Goal: Transaction & Acquisition: Purchase product/service

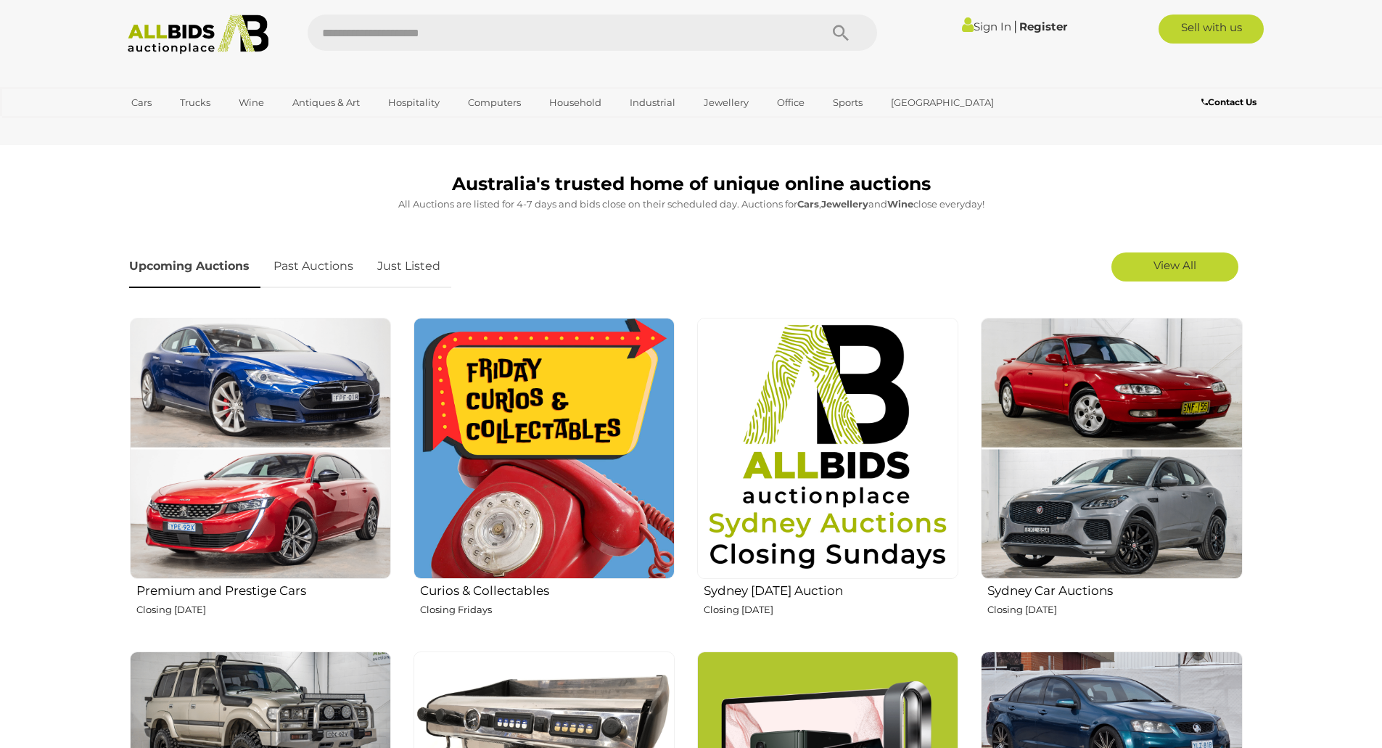
scroll to position [363, 0]
click at [1160, 274] on link "View All" at bounding box center [1175, 266] width 127 height 29
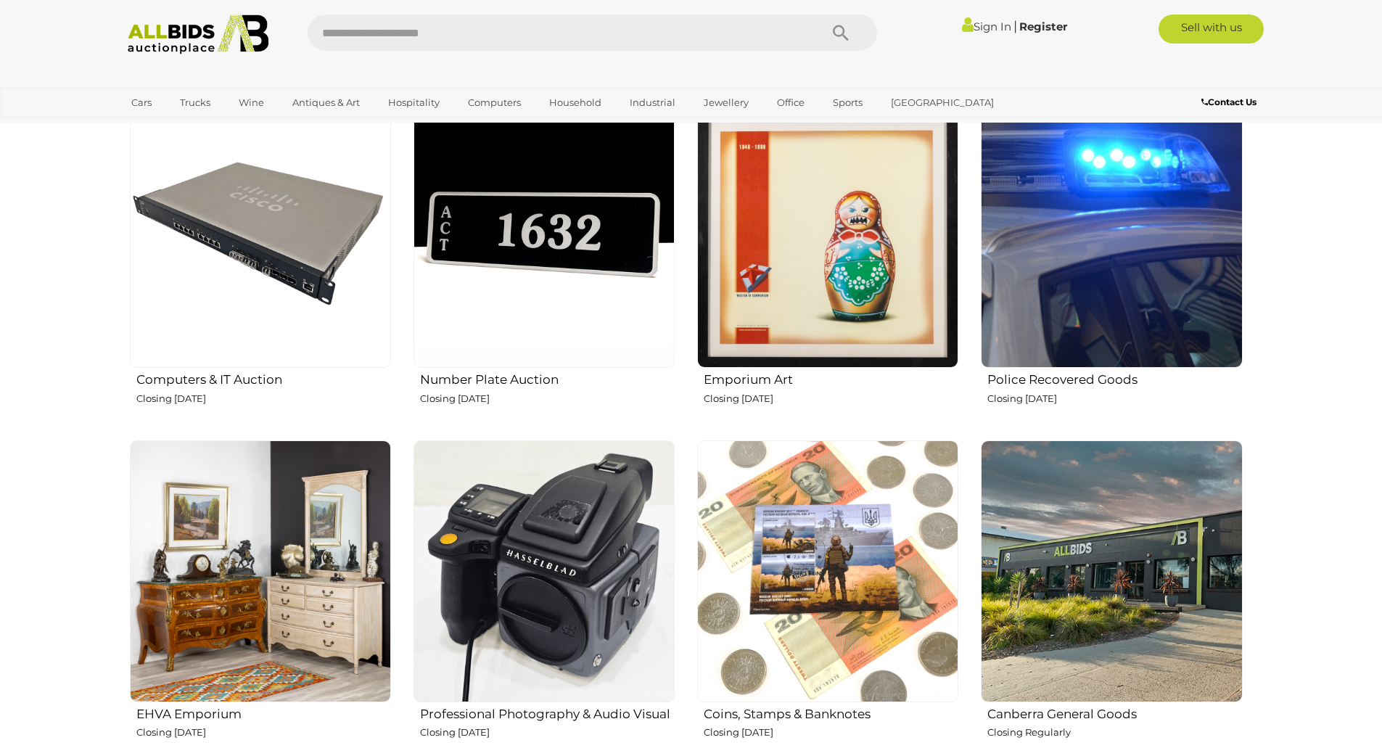
scroll to position [1596, 0]
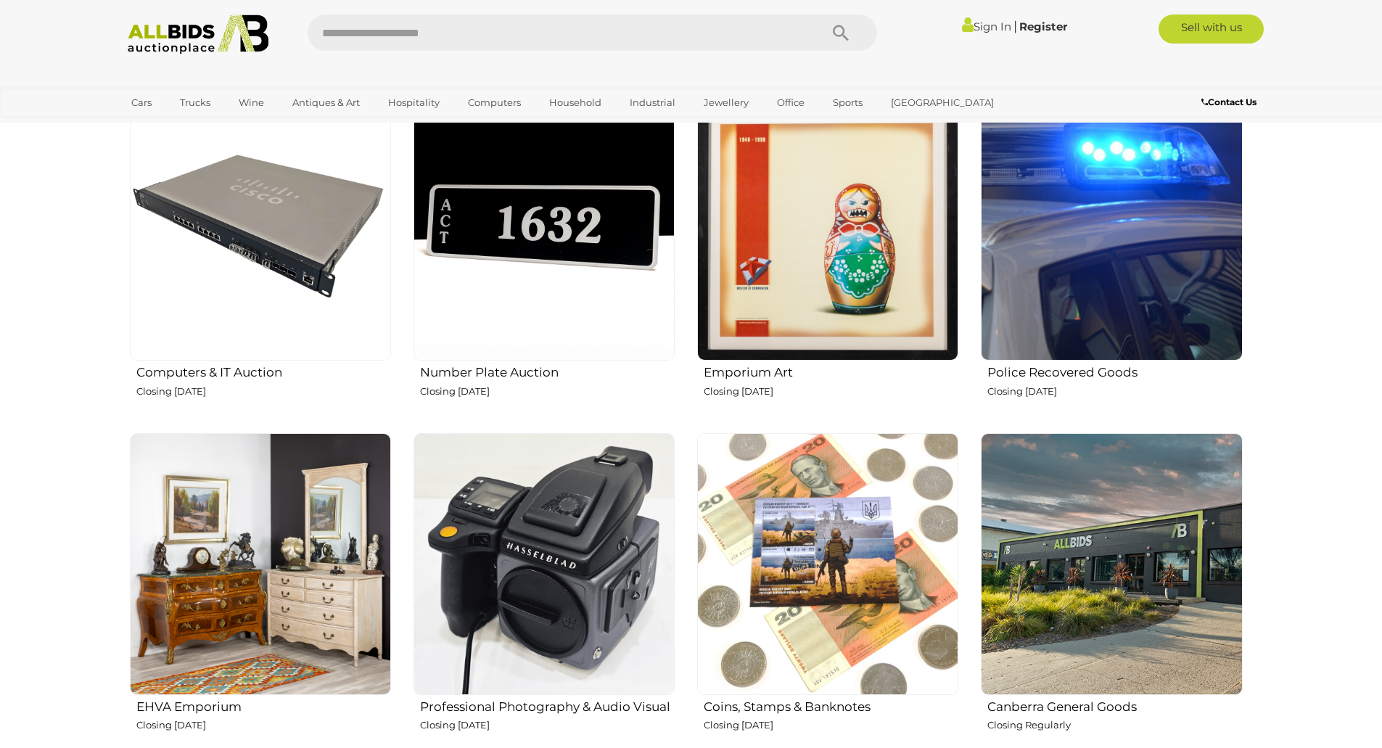
click at [1041, 295] on img at bounding box center [1111, 229] width 261 height 261
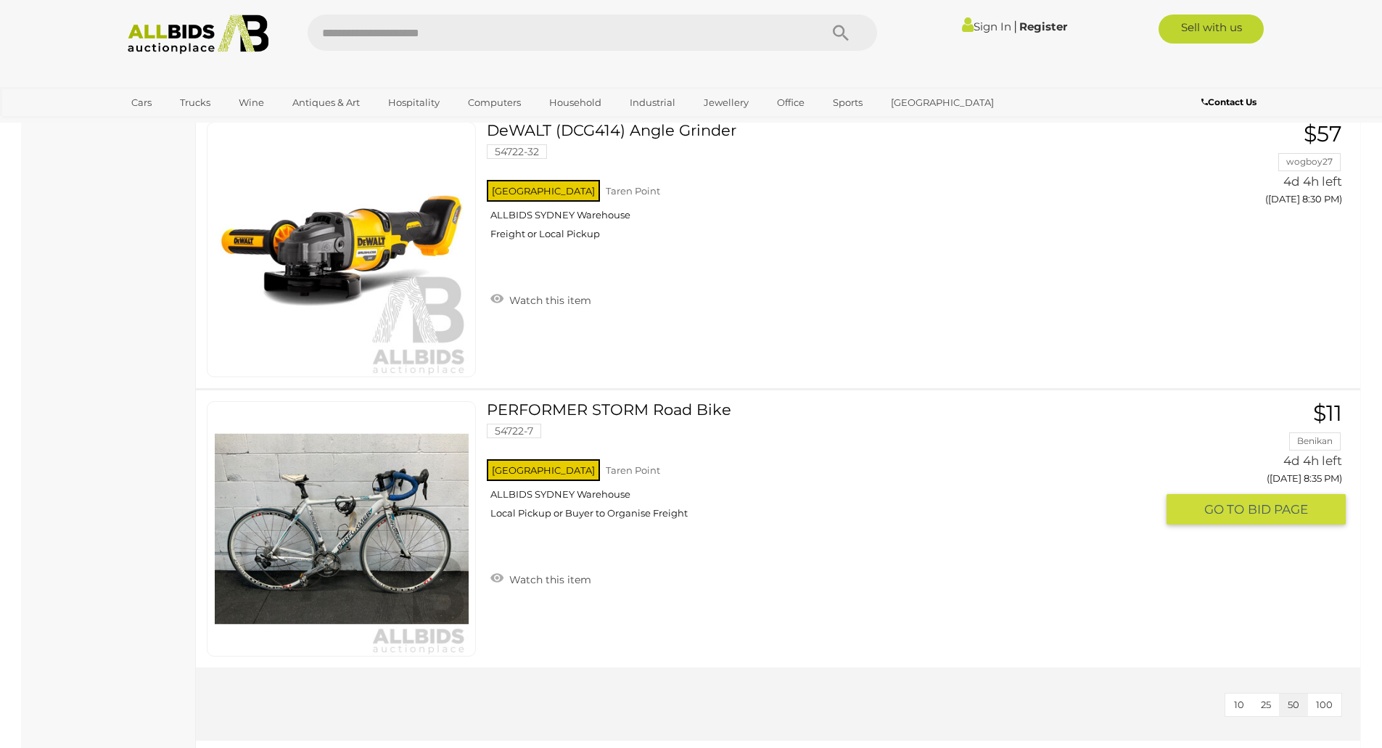
scroll to position [6022, 0]
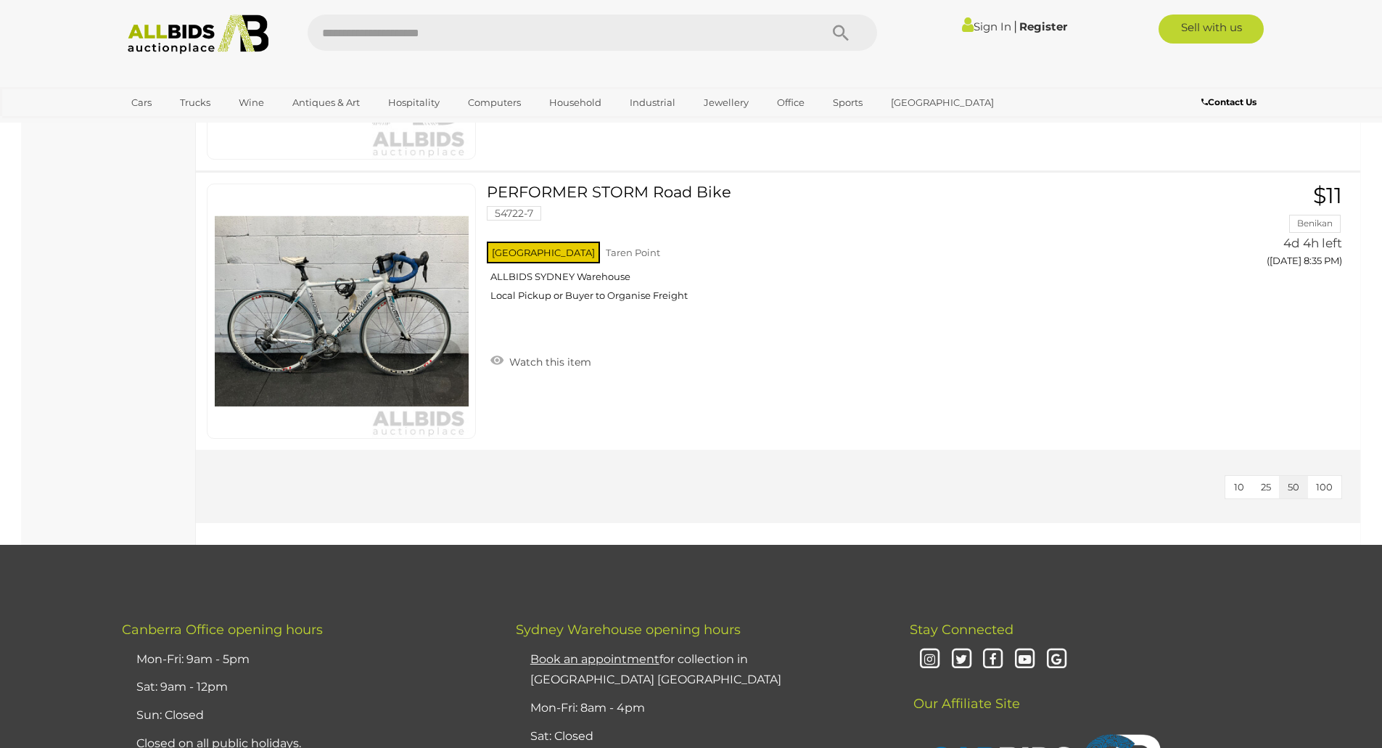
click at [191, 34] on img at bounding box center [198, 35] width 157 height 40
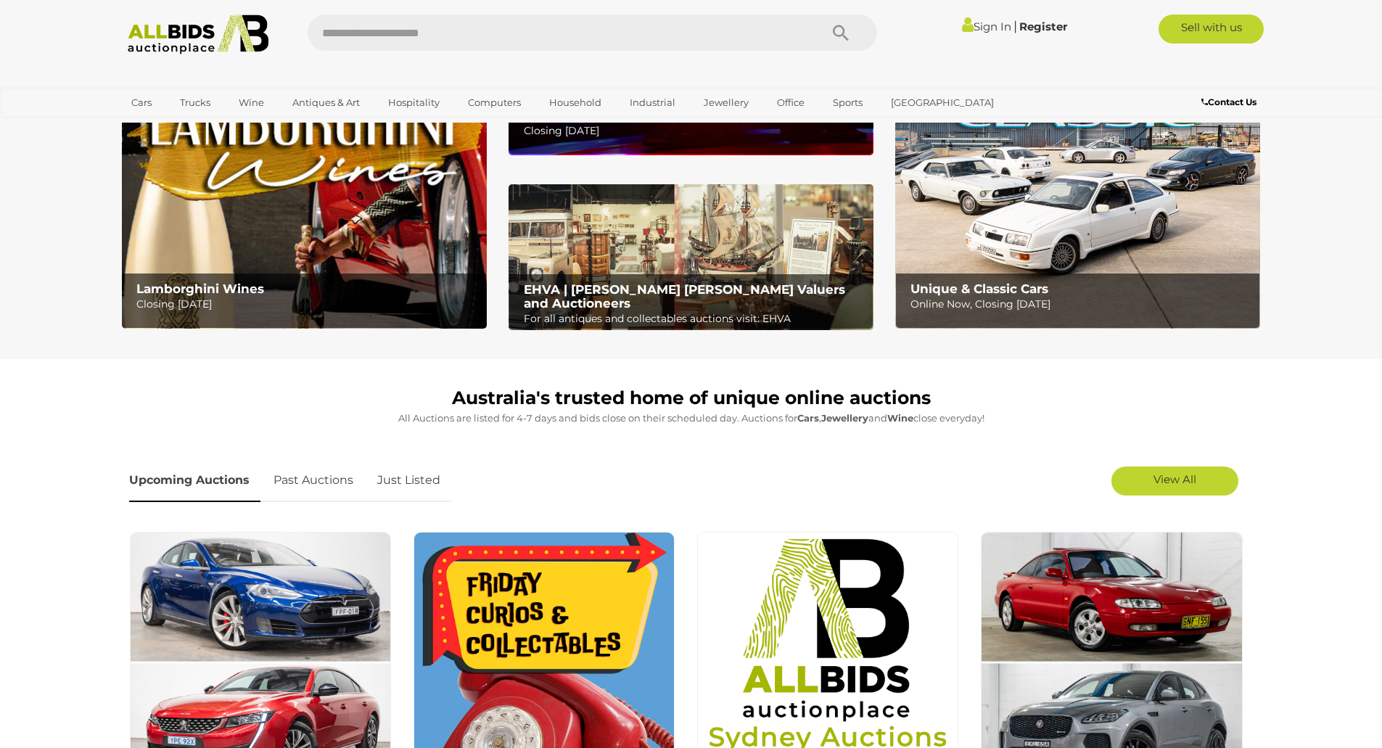
scroll to position [435, 0]
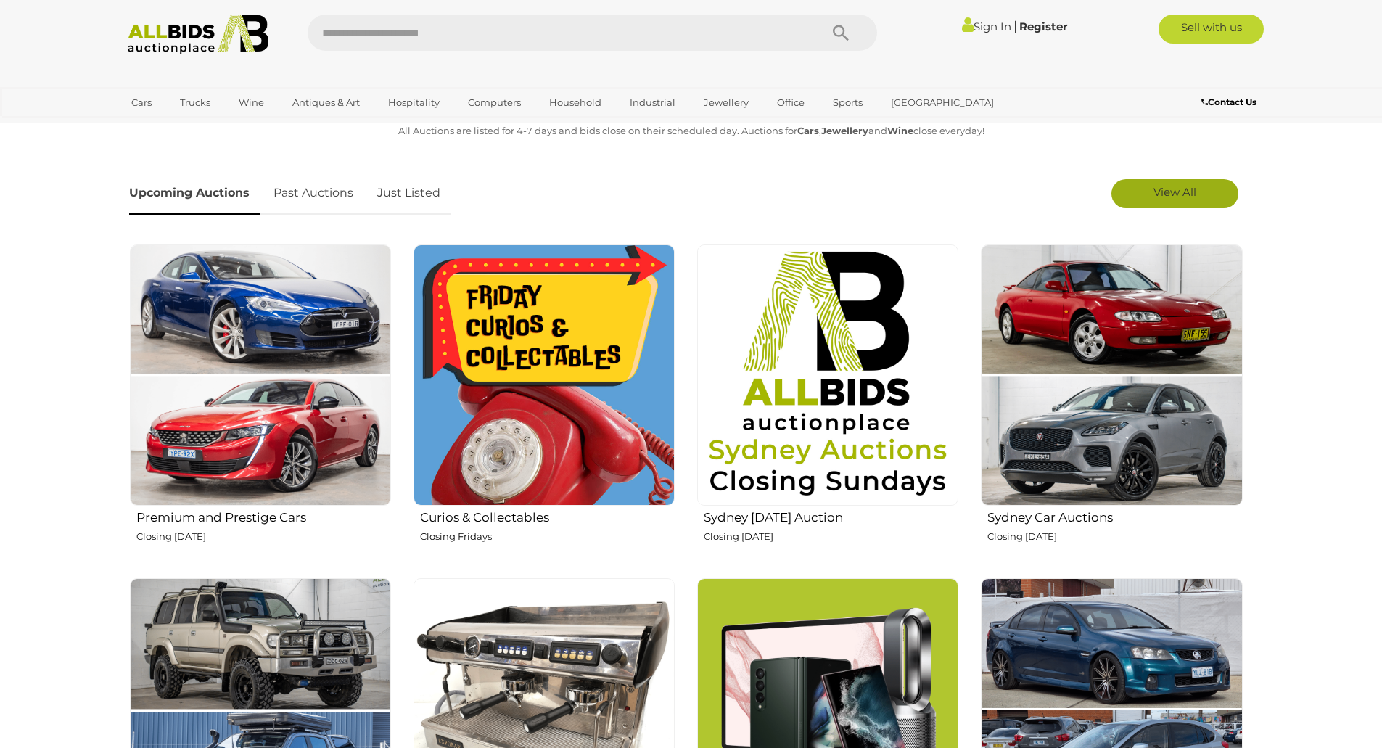
click at [1167, 202] on link "View All" at bounding box center [1175, 193] width 127 height 29
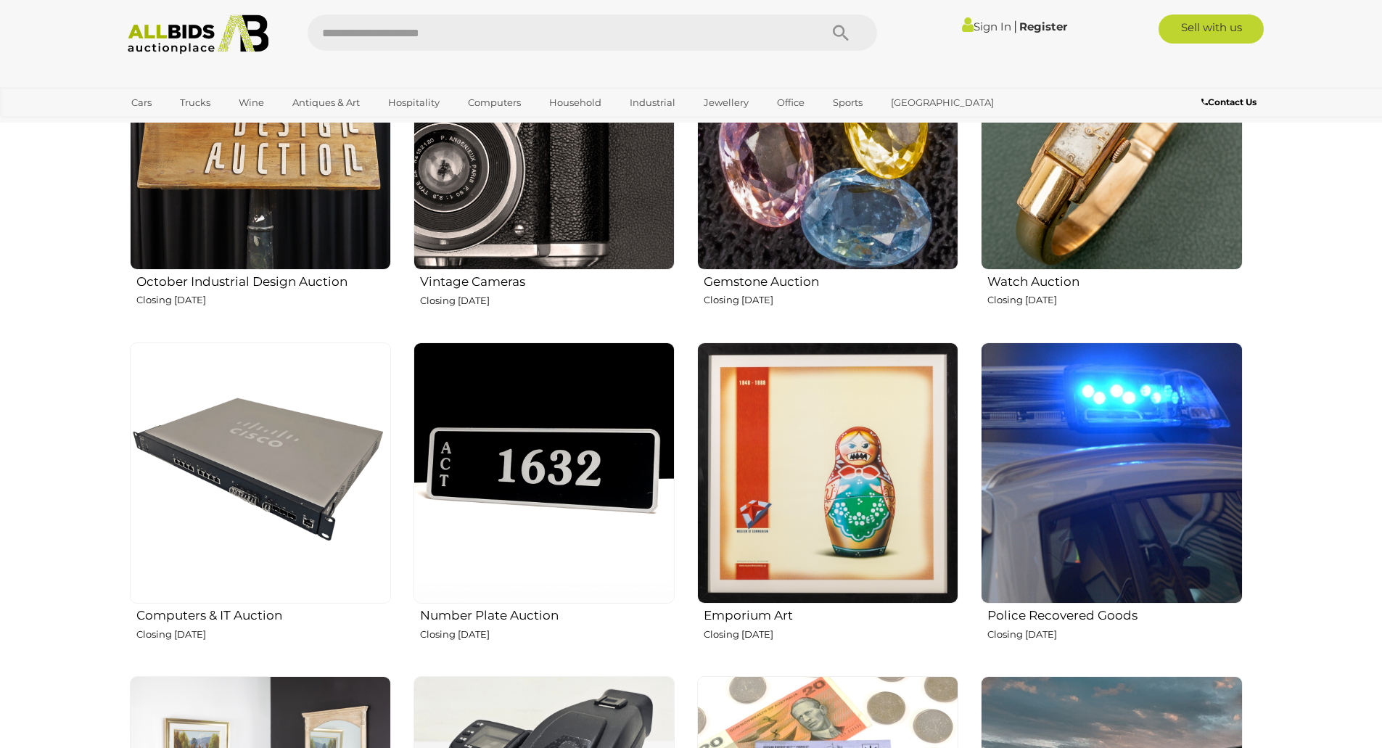
scroll to position [1379, 0]
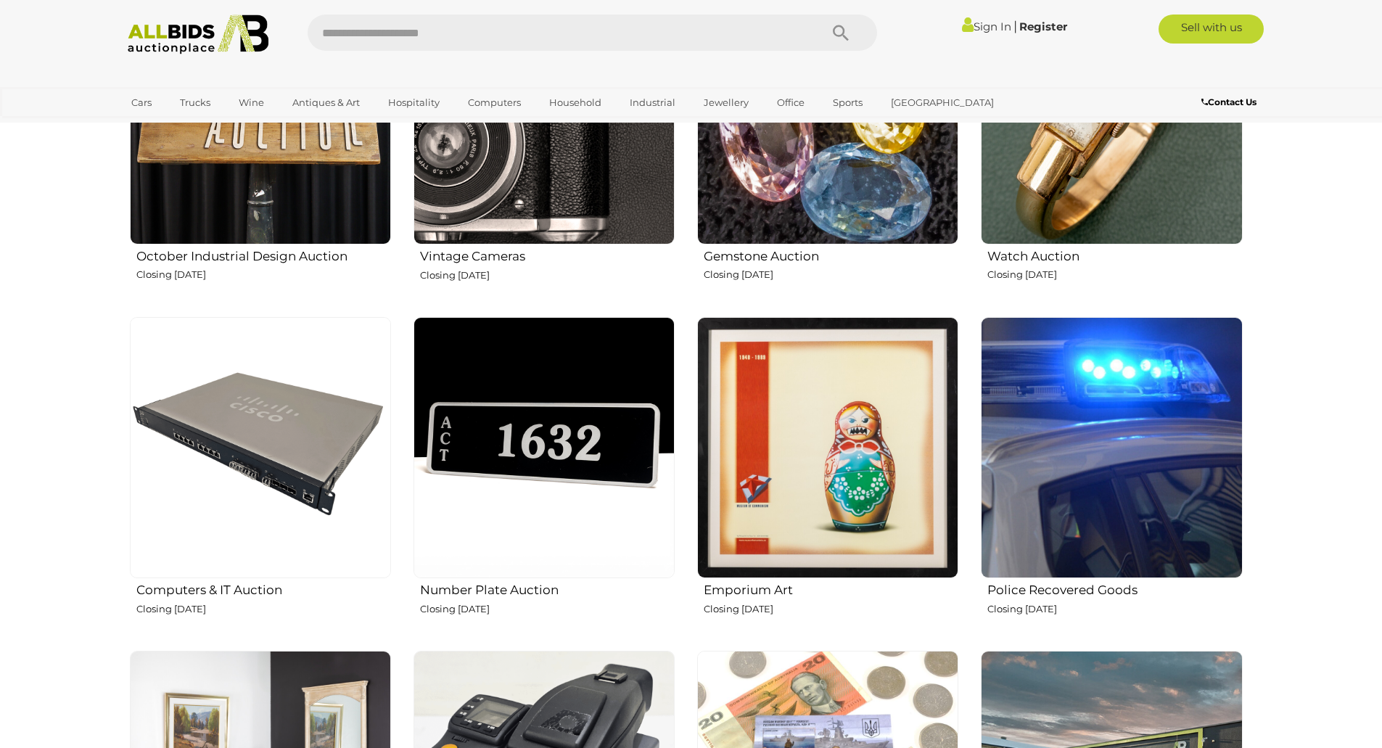
click at [1091, 517] on img at bounding box center [1111, 447] width 261 height 261
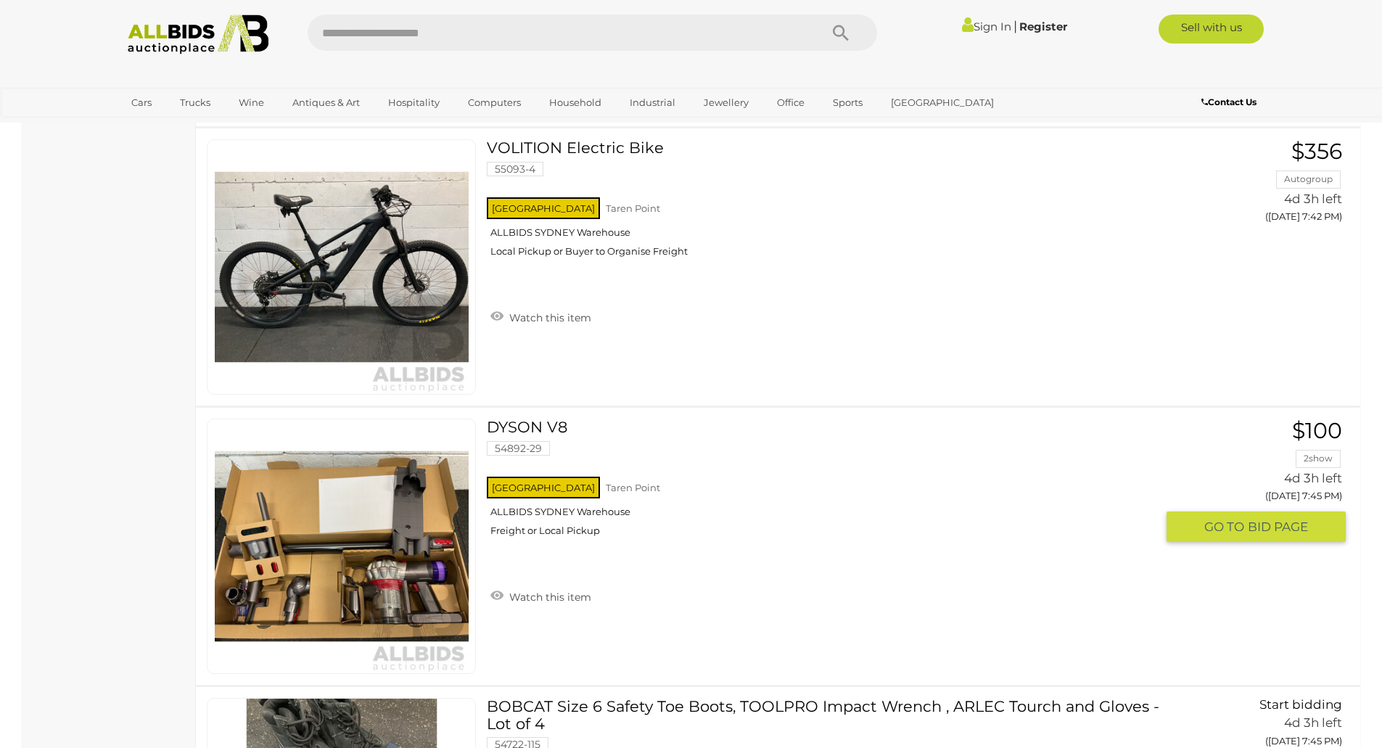
scroll to position [3272, 0]
click at [197, 41] on img at bounding box center [198, 35] width 157 height 40
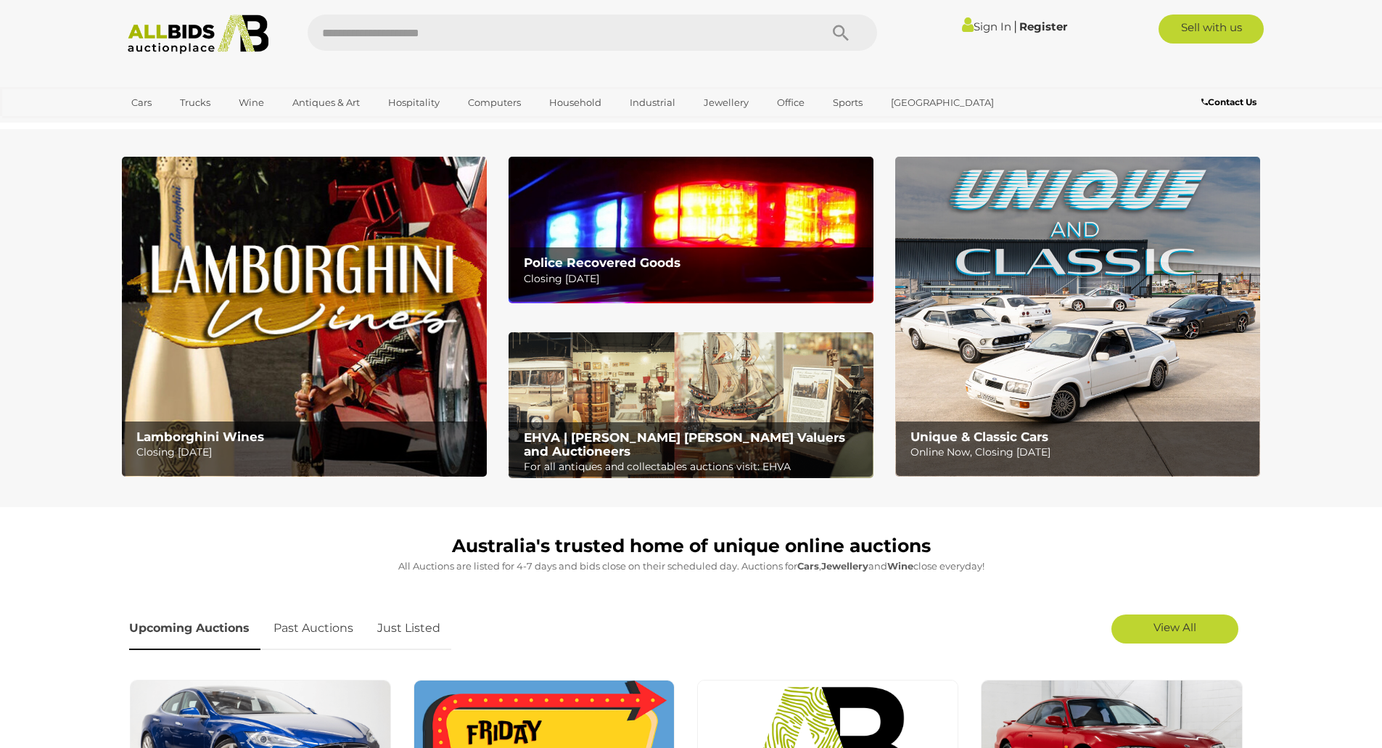
drag, startPoint x: 1188, startPoint y: 645, endPoint x: 1185, endPoint y: 635, distance: 10.6
click at [1188, 644] on div "View All" at bounding box center [1156, 629] width 188 height 44
click at [1185, 634] on span "View All" at bounding box center [1175, 627] width 43 height 14
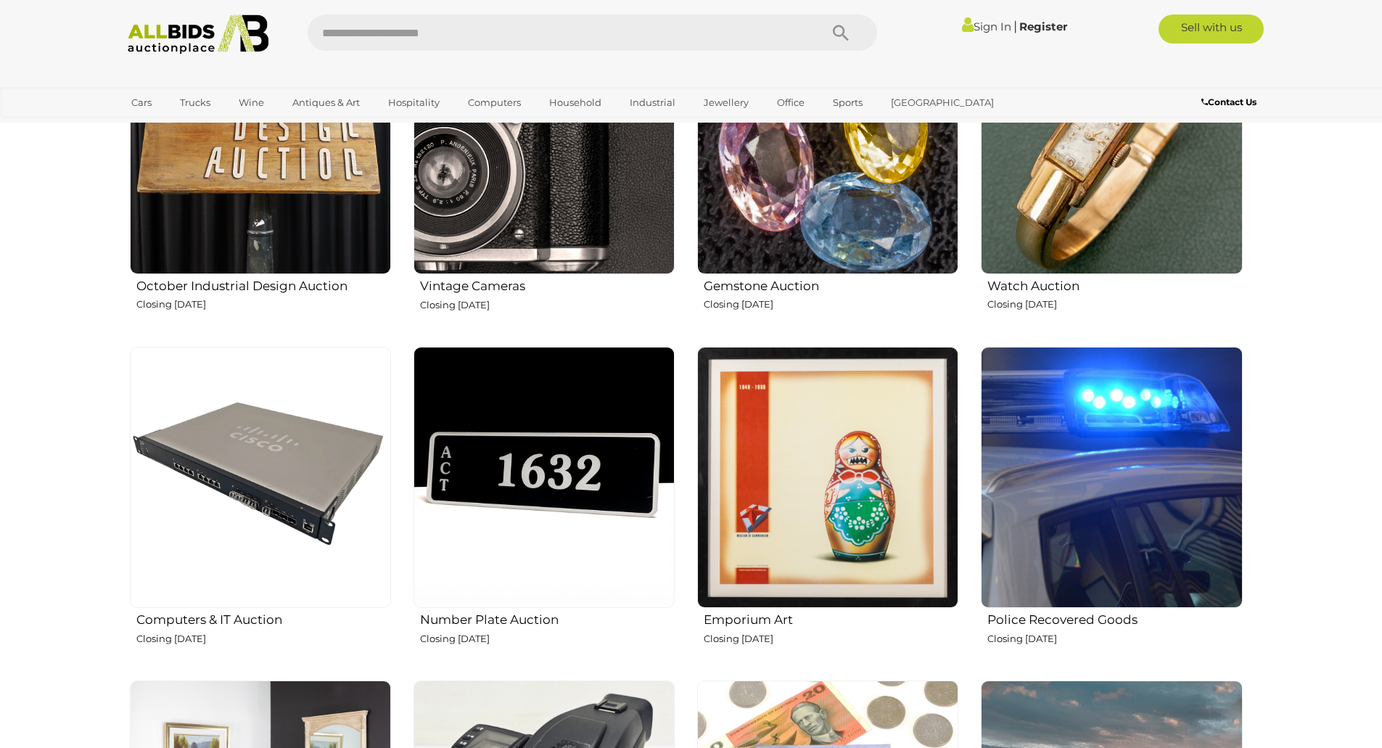
scroll to position [1451, 0]
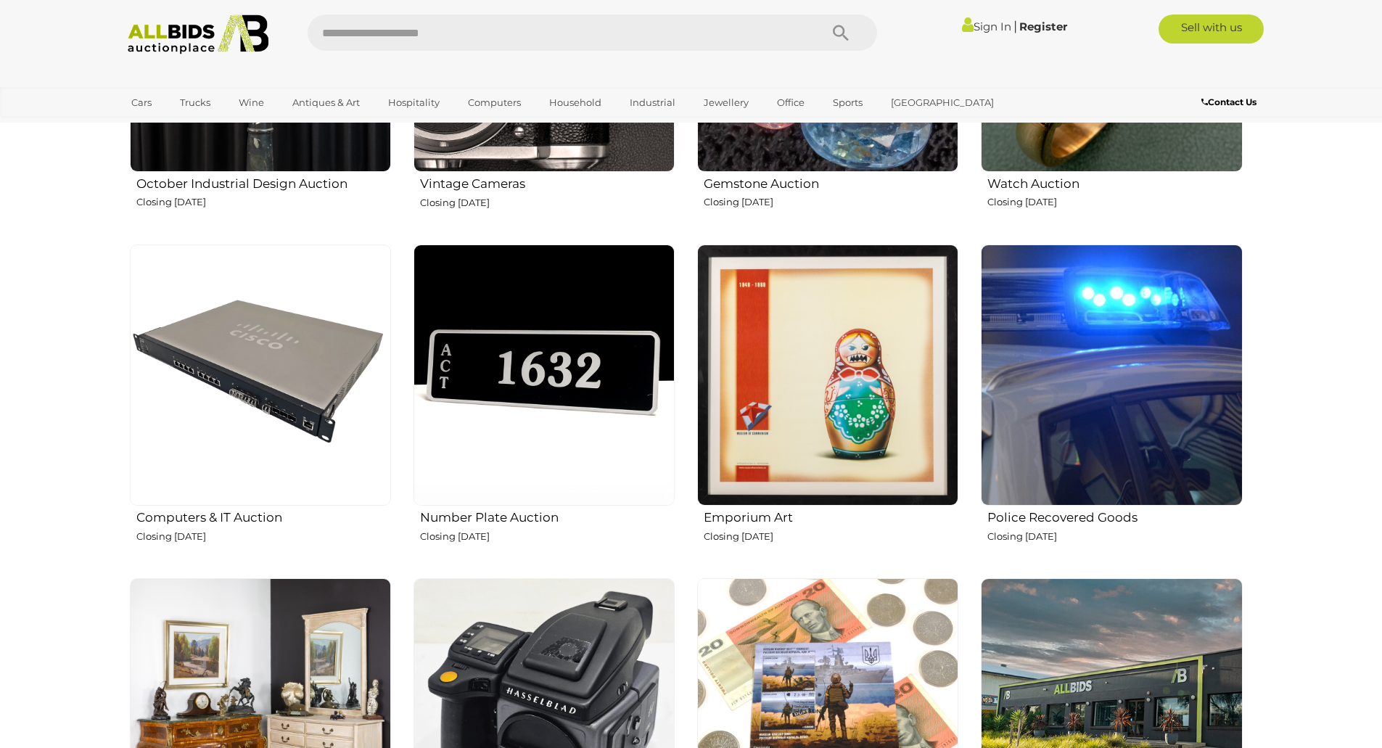
click at [1117, 396] on img at bounding box center [1111, 375] width 261 height 261
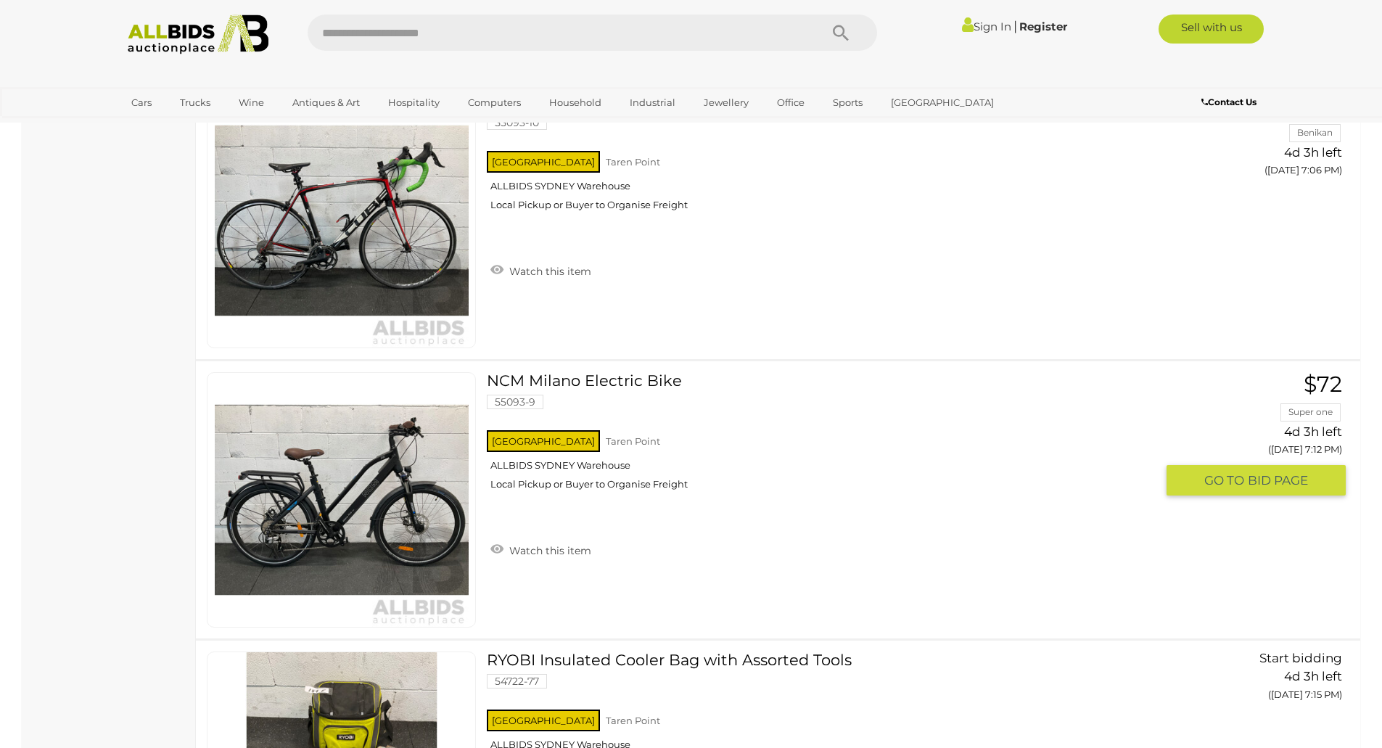
scroll to position [871, 0]
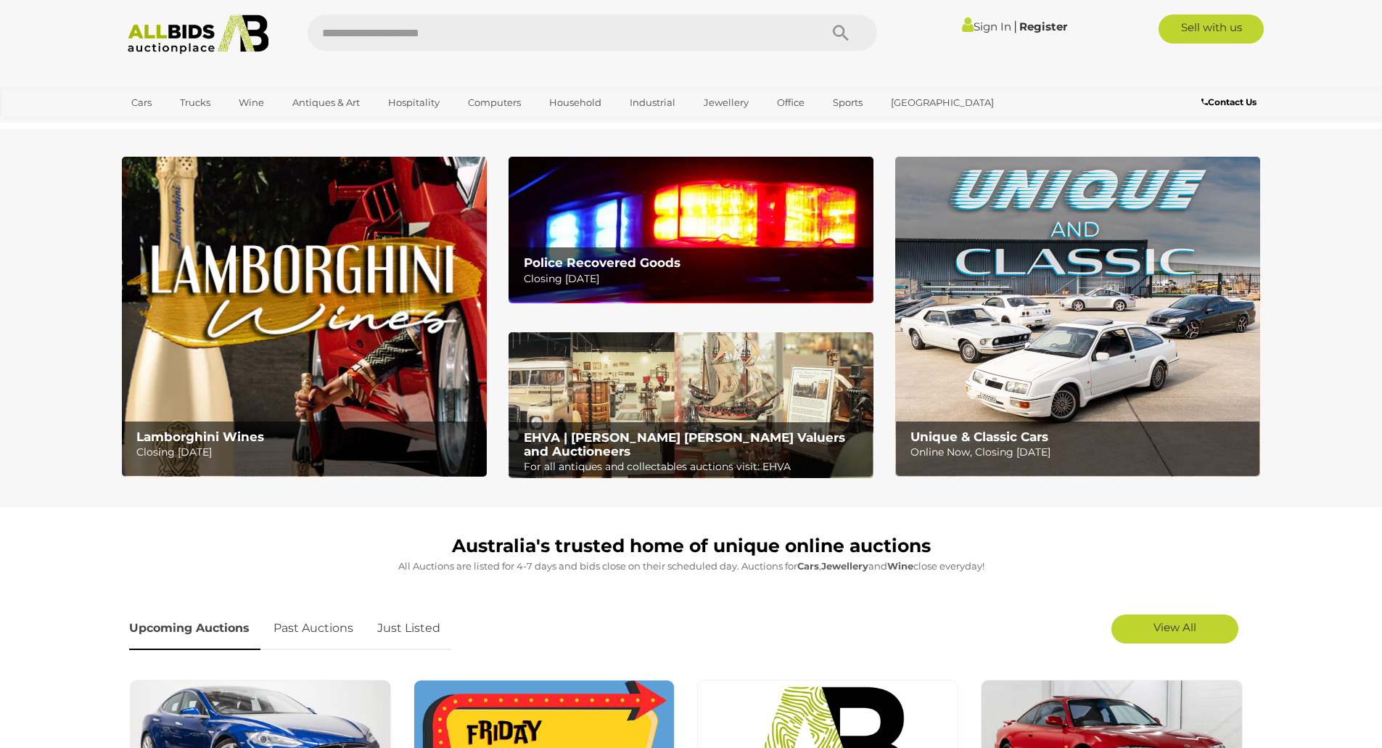
scroll to position [1451, 0]
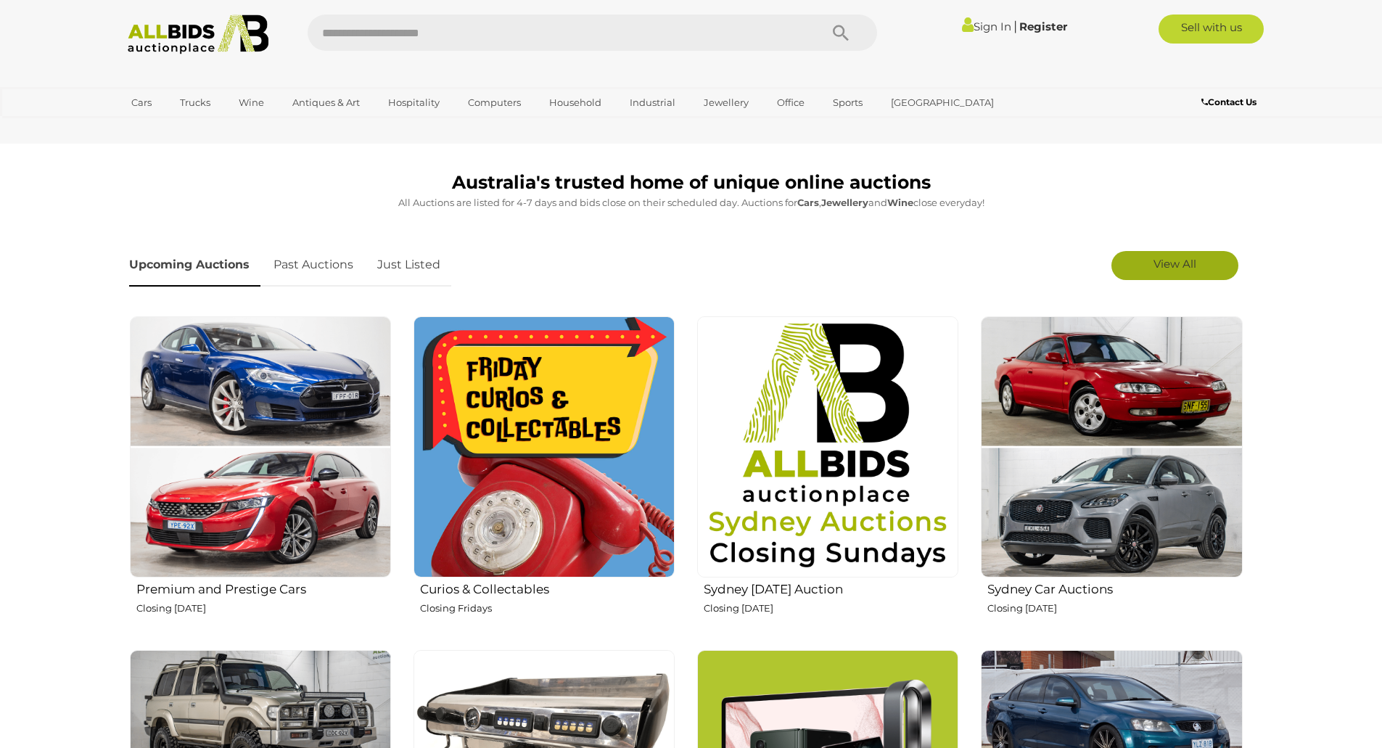
click at [1194, 259] on span "View All" at bounding box center [1175, 264] width 43 height 14
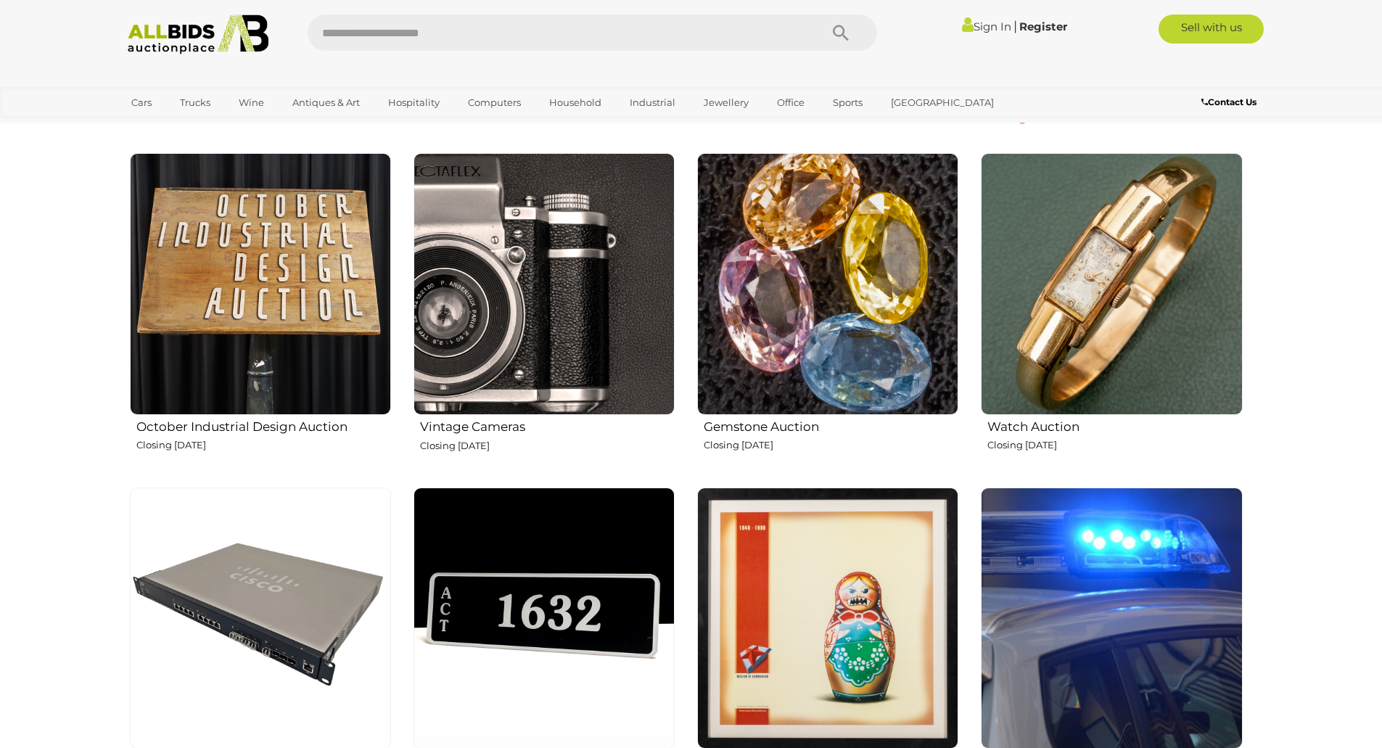
scroll to position [1234, 0]
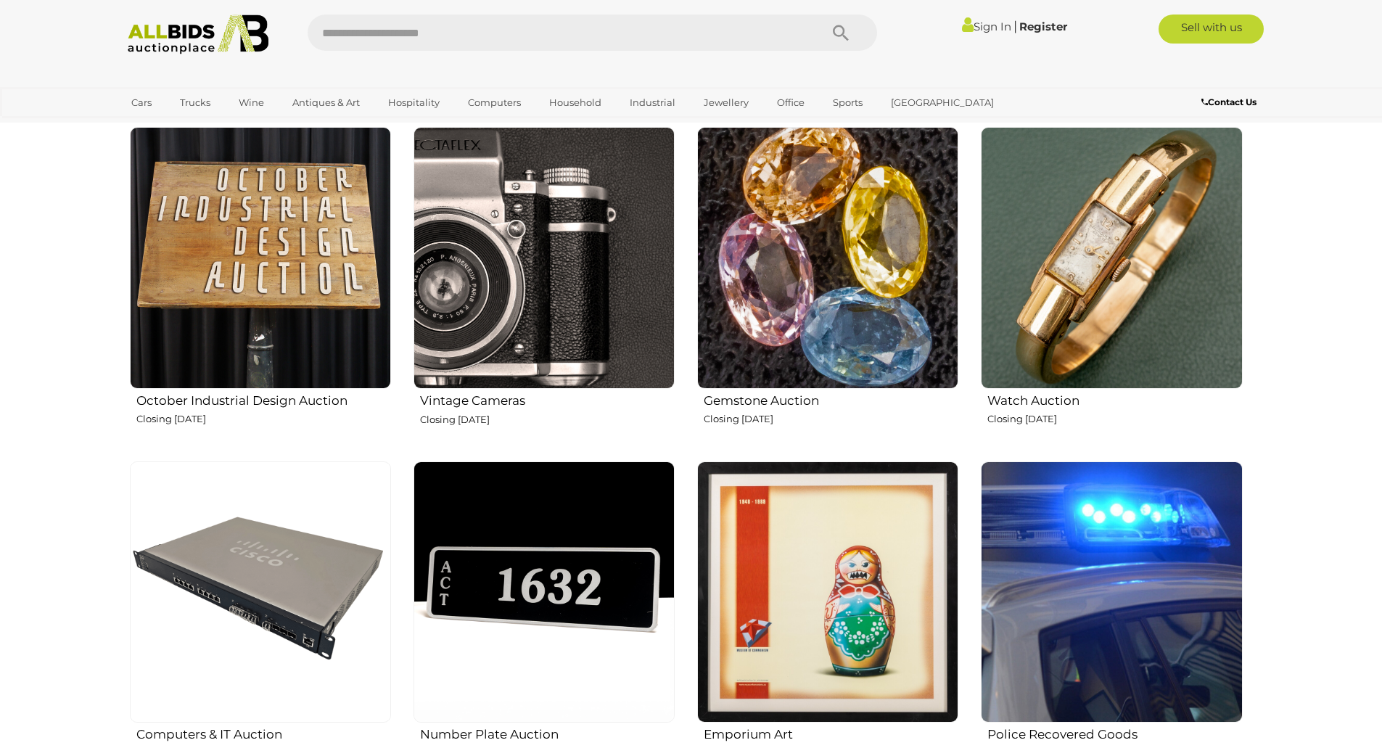
click at [612, 340] on img at bounding box center [544, 258] width 261 height 262
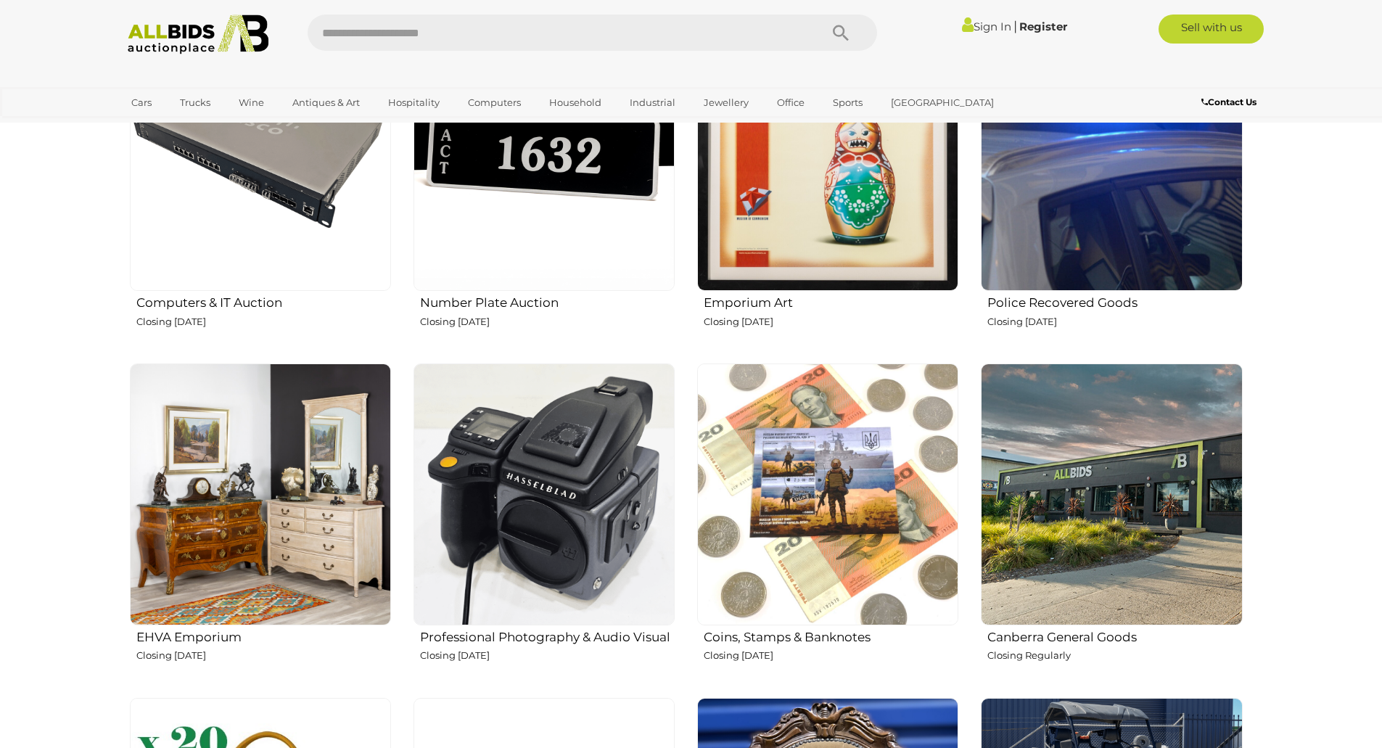
scroll to position [1670, 0]
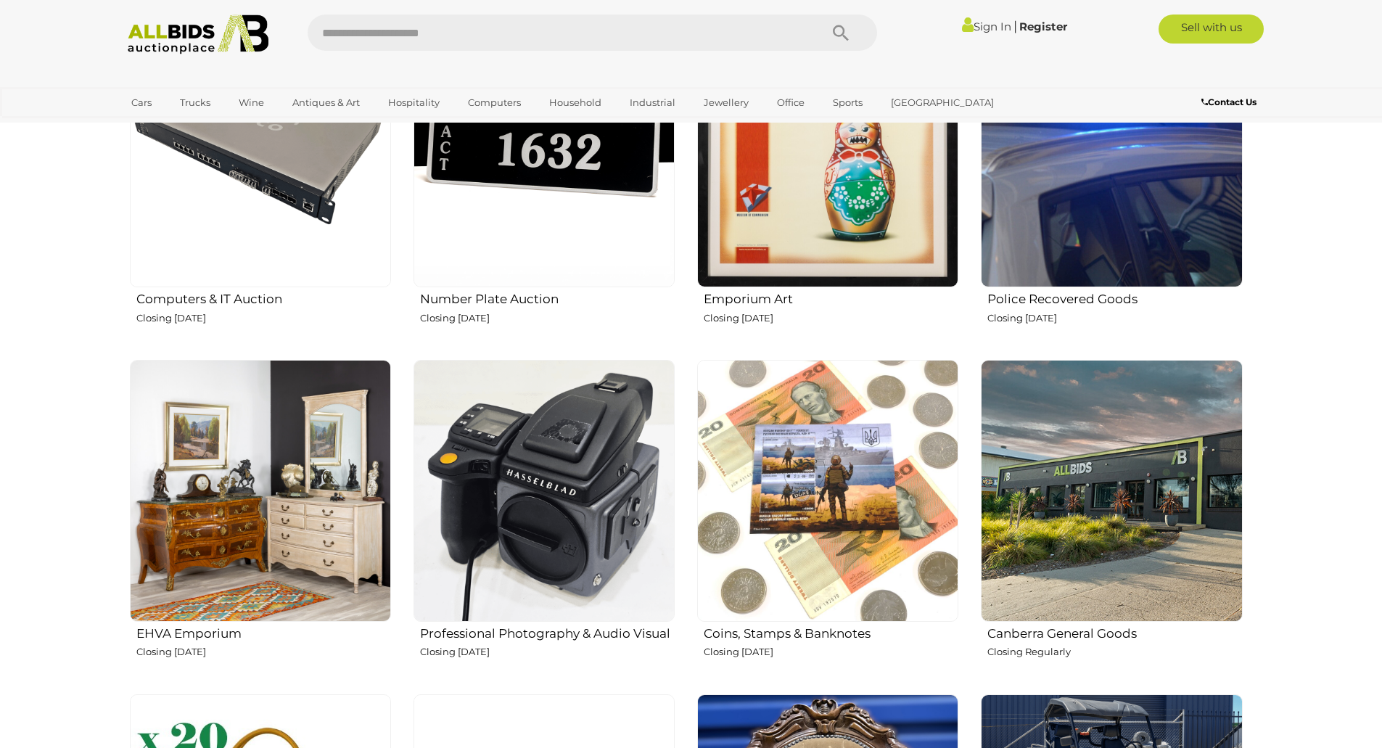
click at [332, 276] on img at bounding box center [260, 156] width 261 height 261
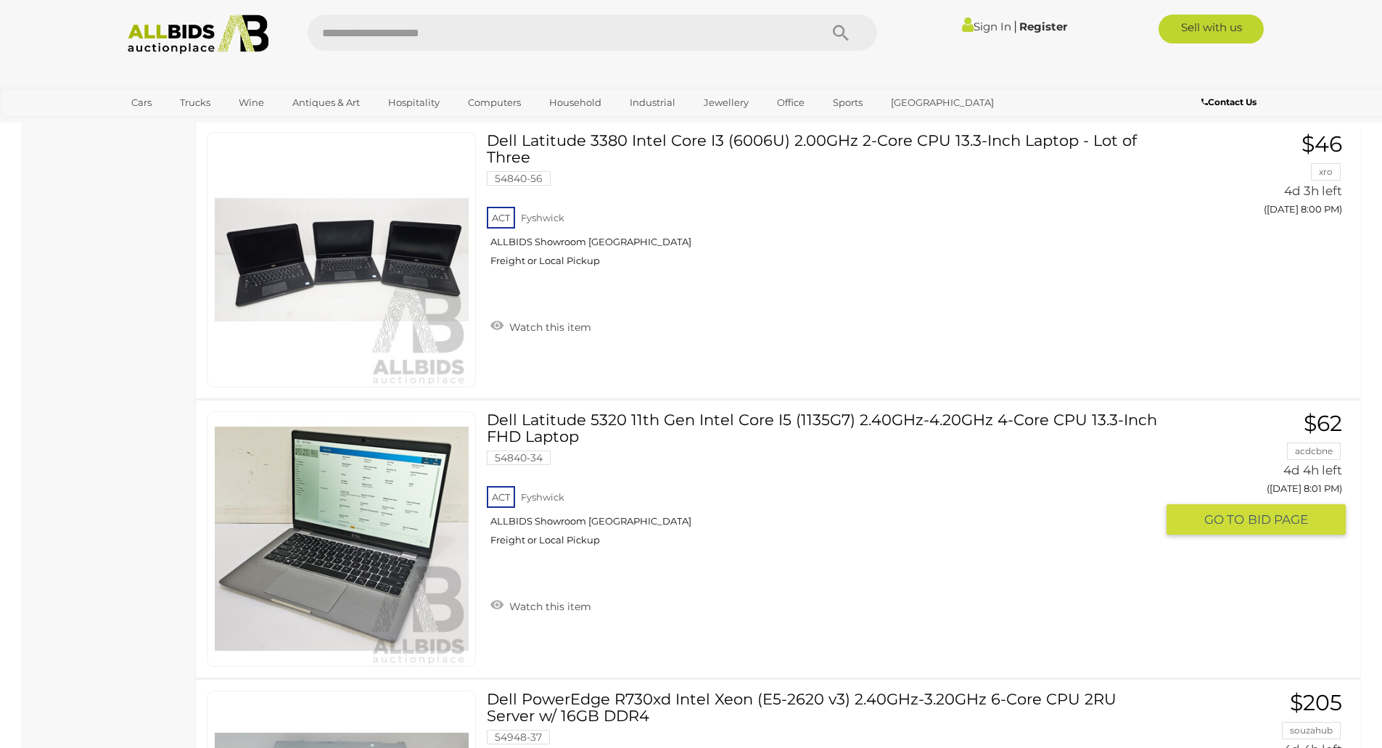
scroll to position [10013, 0]
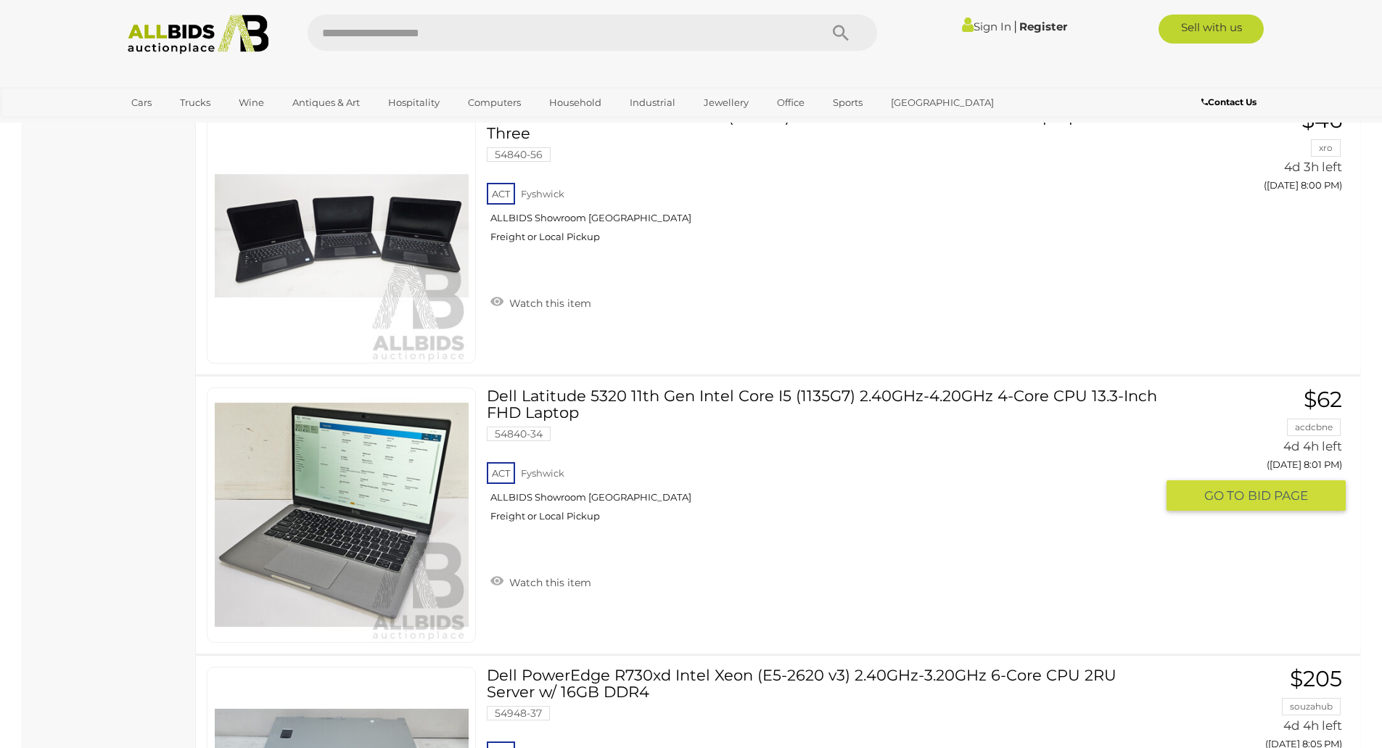
click at [435, 484] on link at bounding box center [341, 514] width 269 height 255
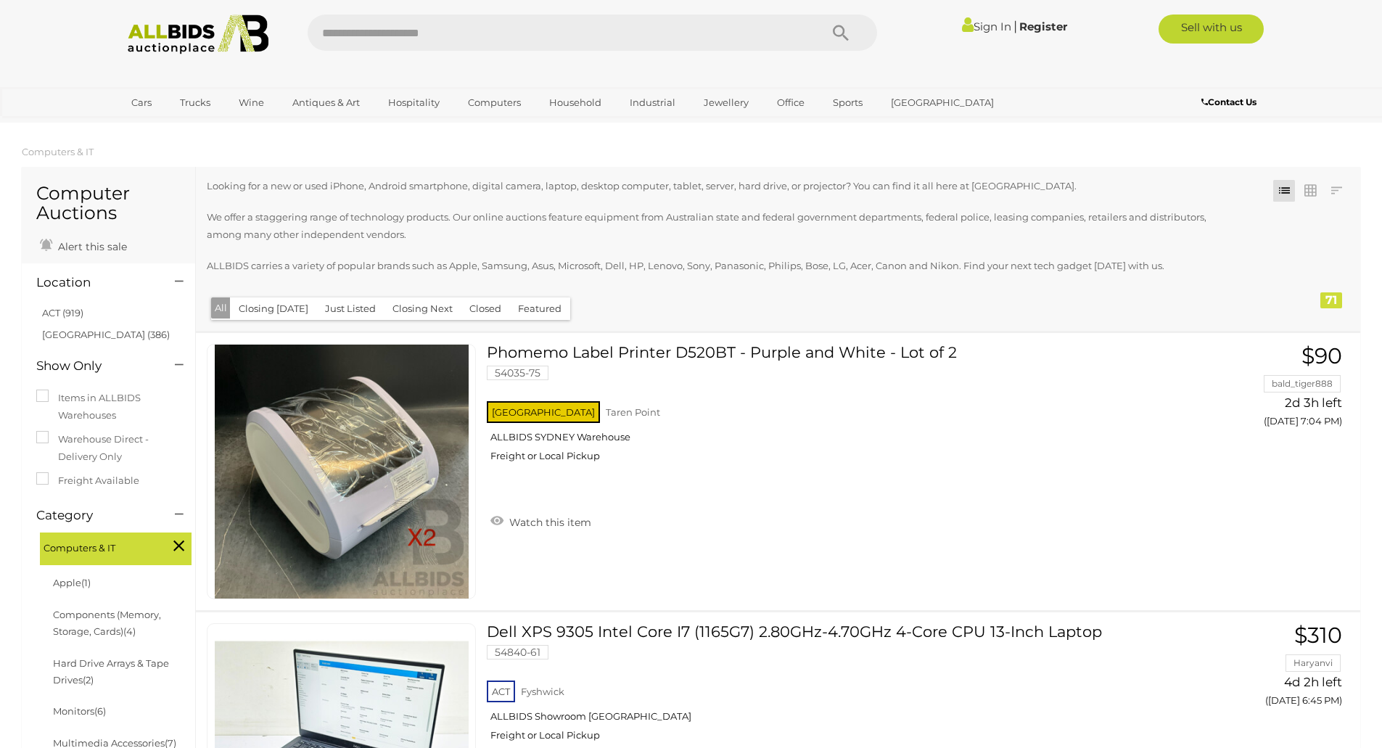
scroll to position [10013, 0]
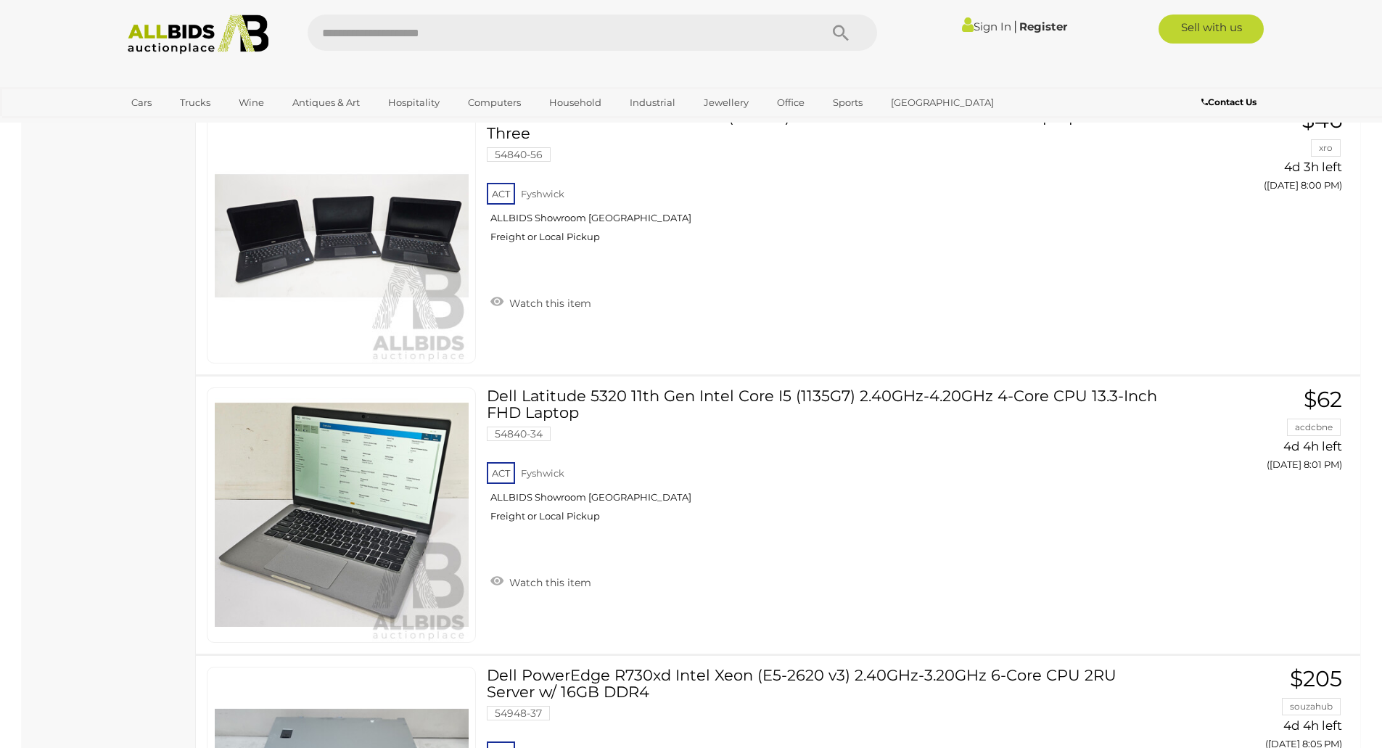
click at [207, 27] on img at bounding box center [198, 35] width 157 height 40
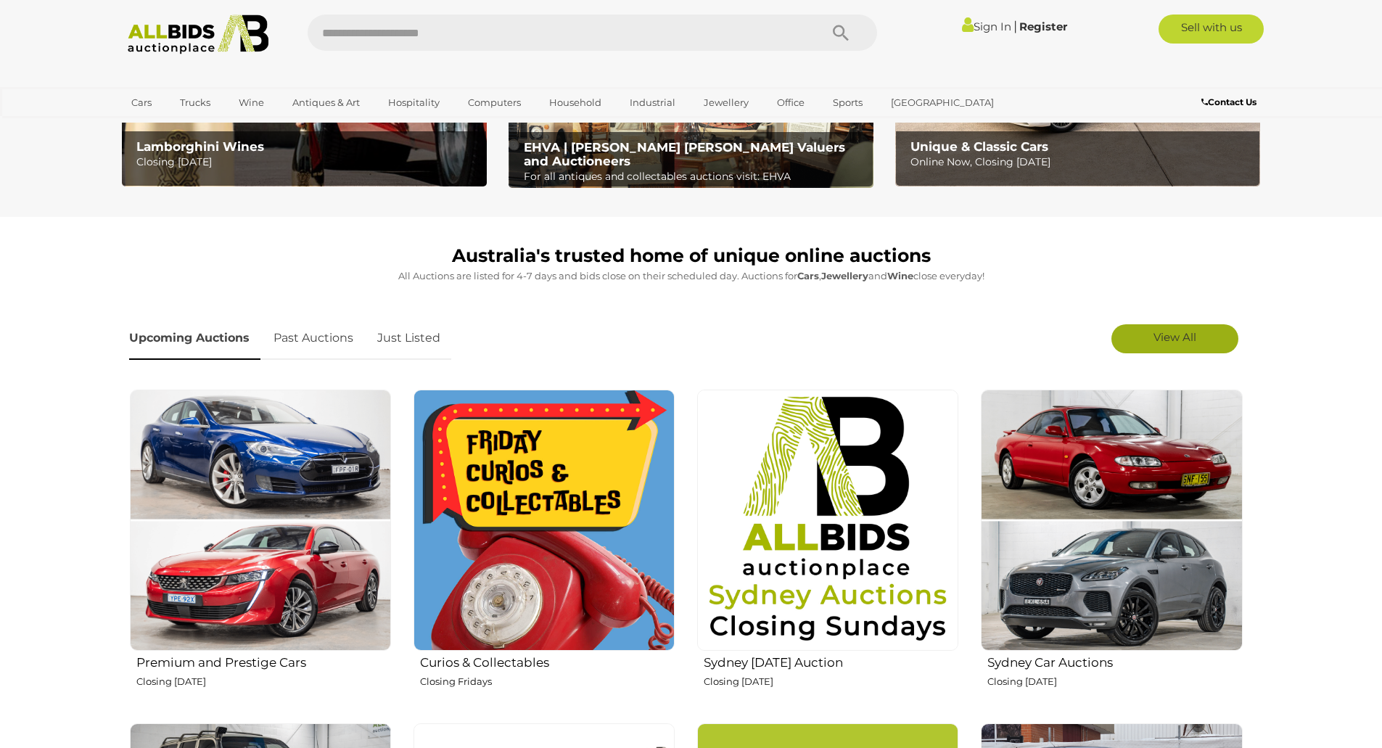
click at [1220, 328] on link "View All" at bounding box center [1175, 338] width 127 height 29
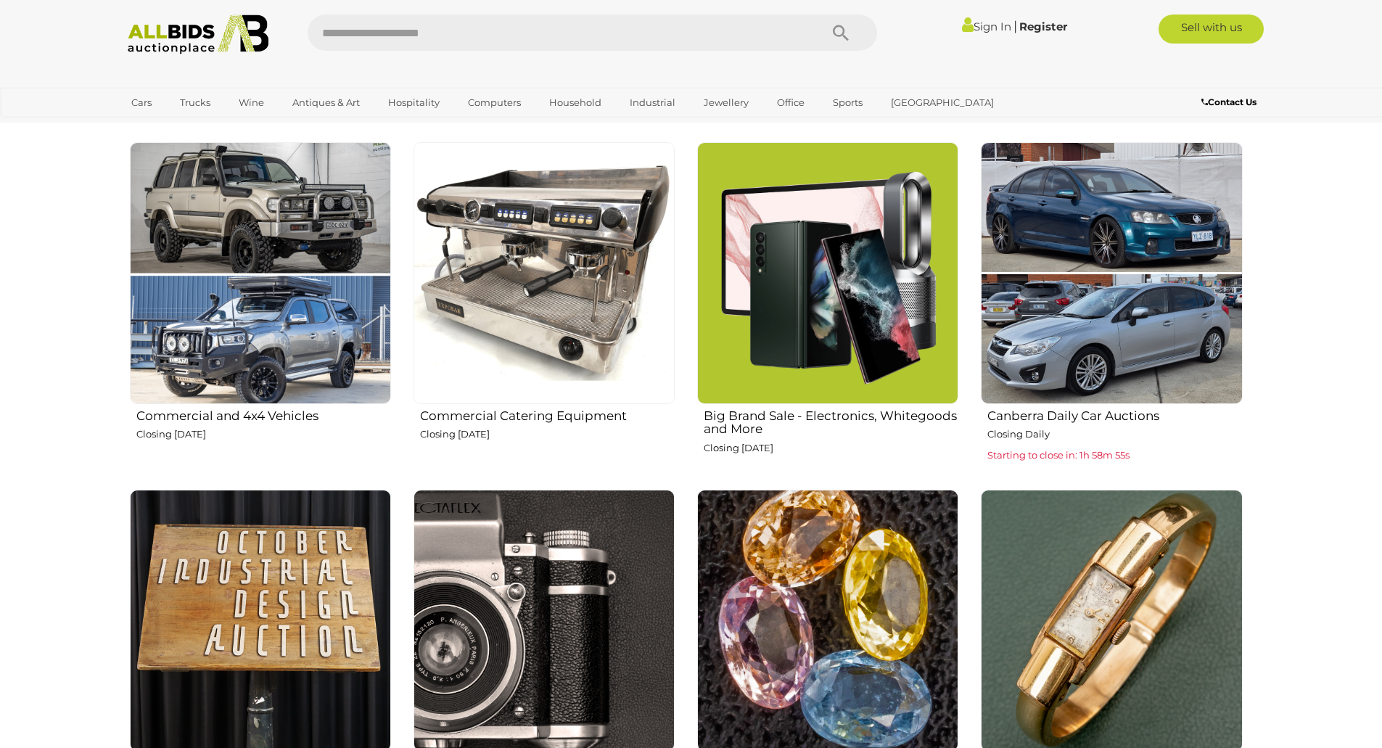
scroll to position [871, 0]
click at [1128, 336] on img at bounding box center [1111, 273] width 261 height 261
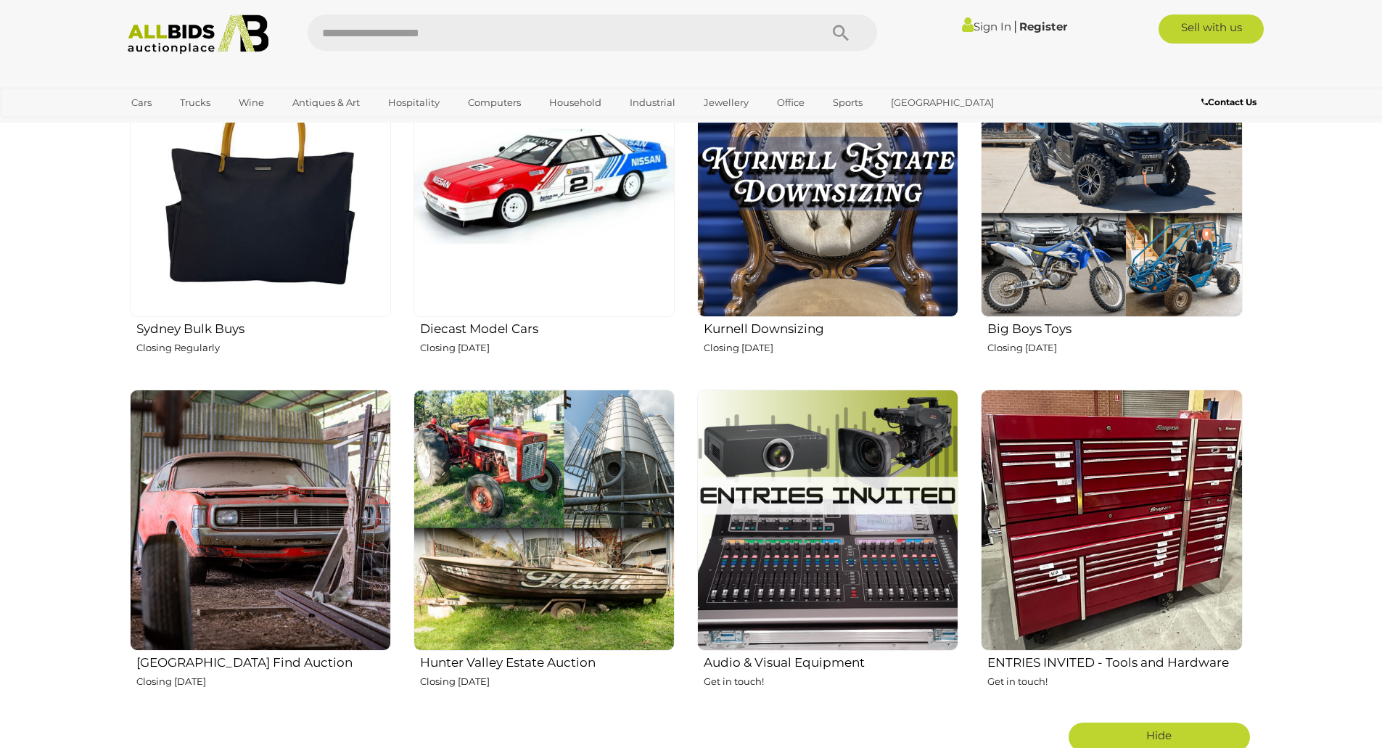
scroll to position [2394, 0]
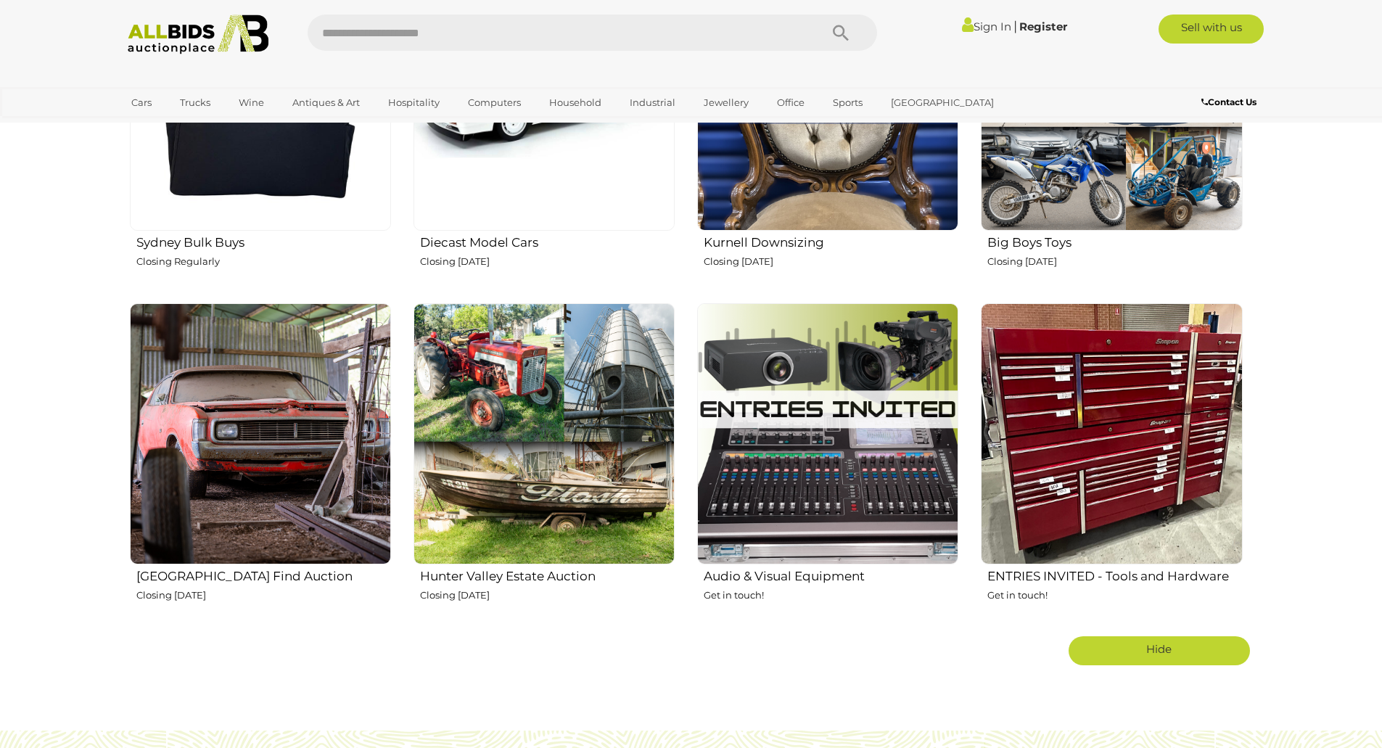
click at [273, 183] on img at bounding box center [260, 100] width 261 height 261
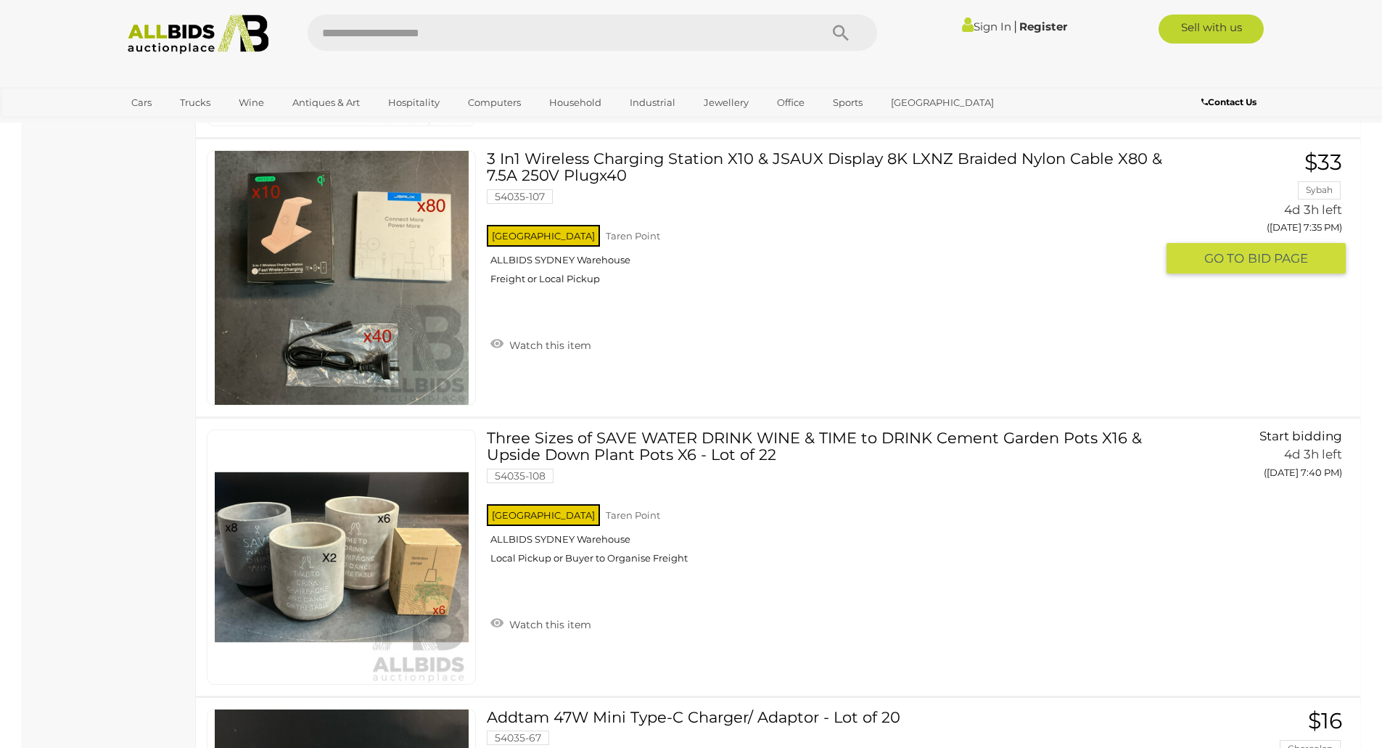
scroll to position [2902, 0]
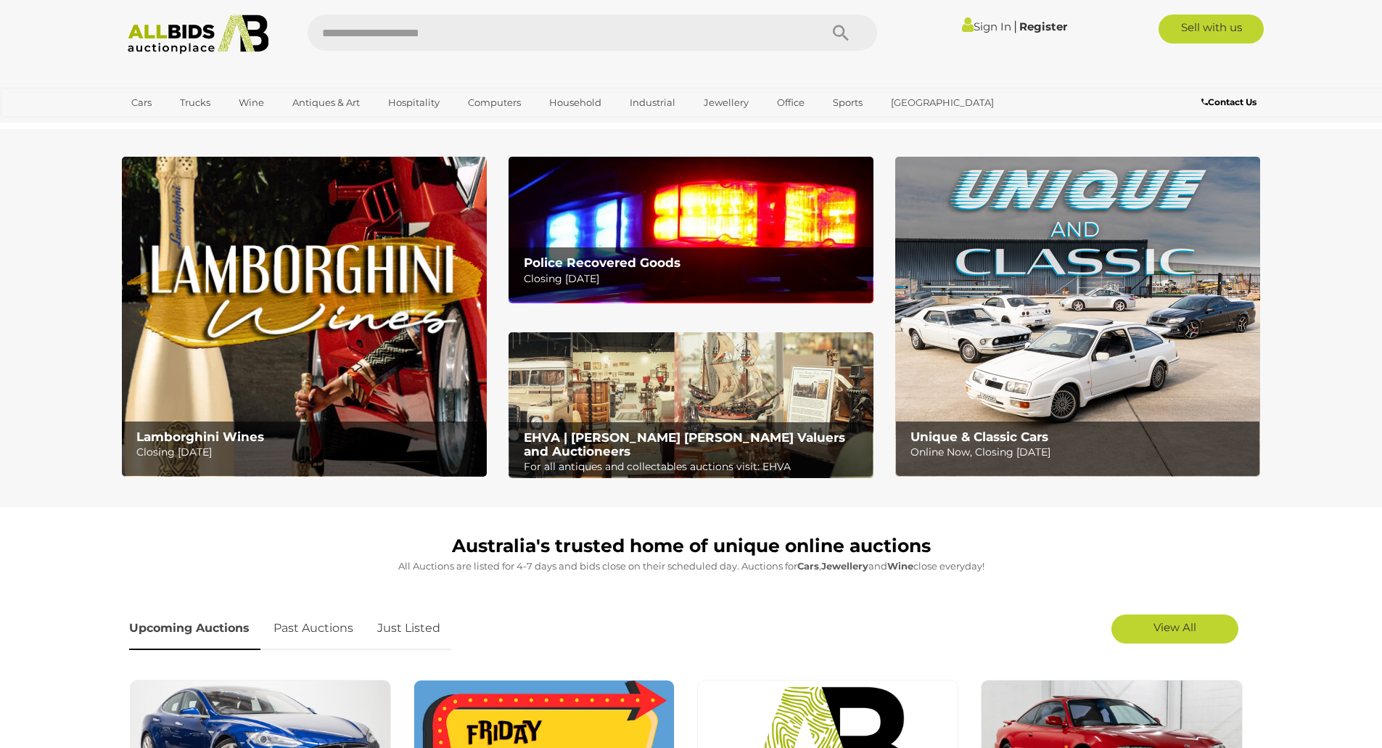
scroll to position [2394, 0]
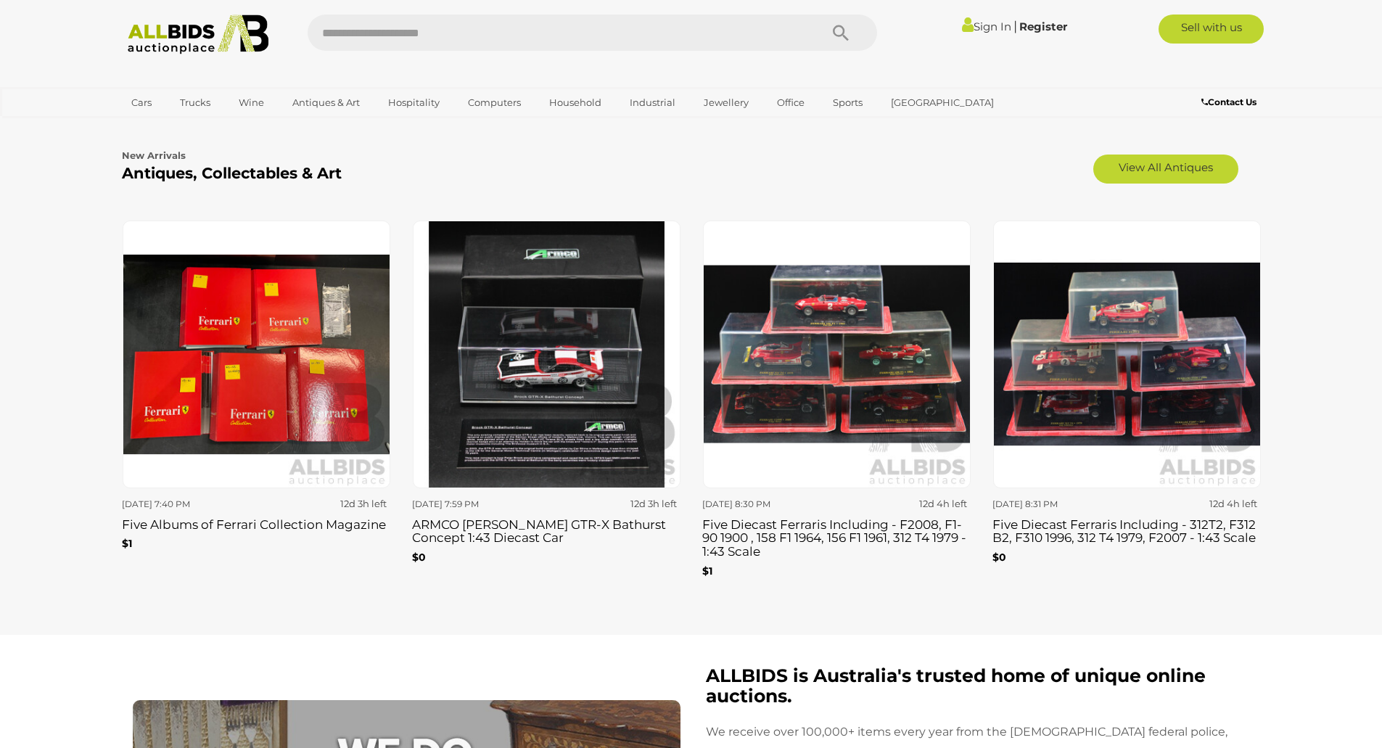
click at [232, 41] on img at bounding box center [198, 35] width 157 height 40
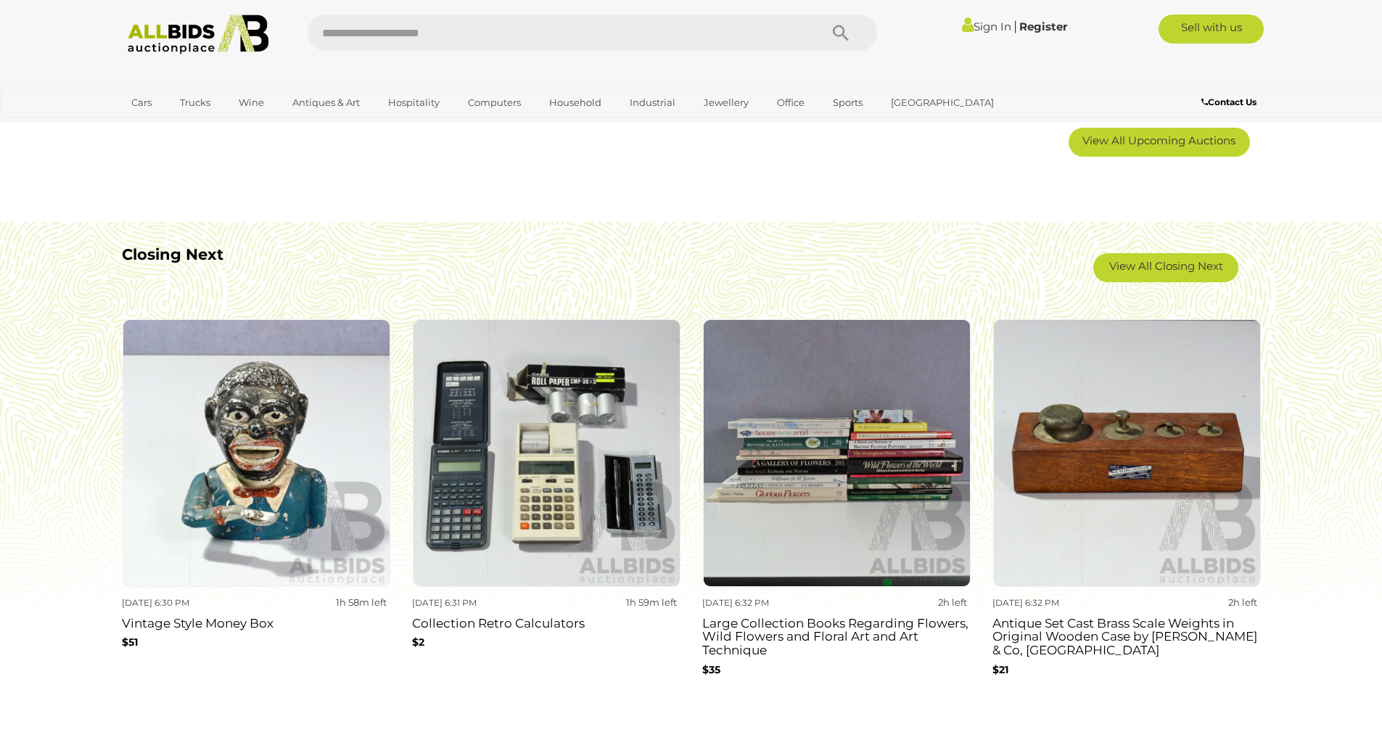
scroll to position [1234, 0]
